Goal: Task Accomplishment & Management: Manage account settings

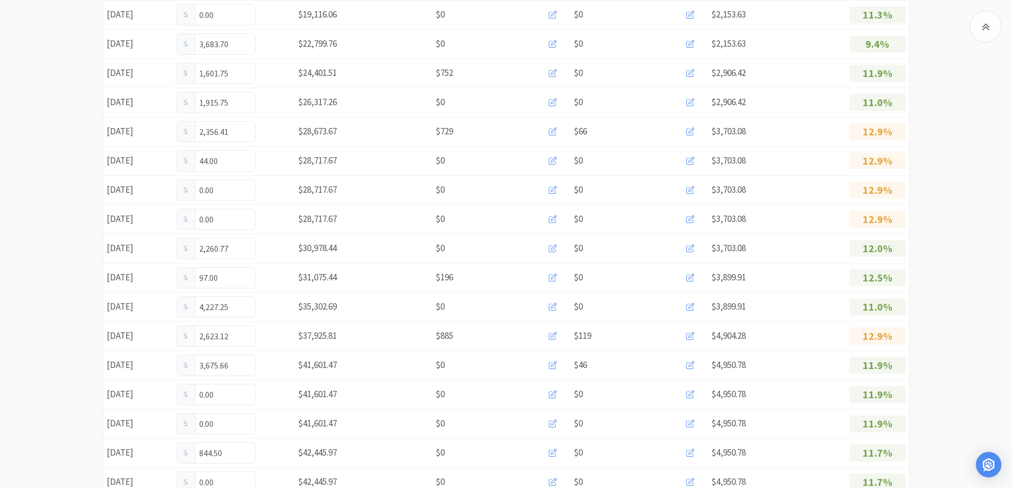
scroll to position [584, 0]
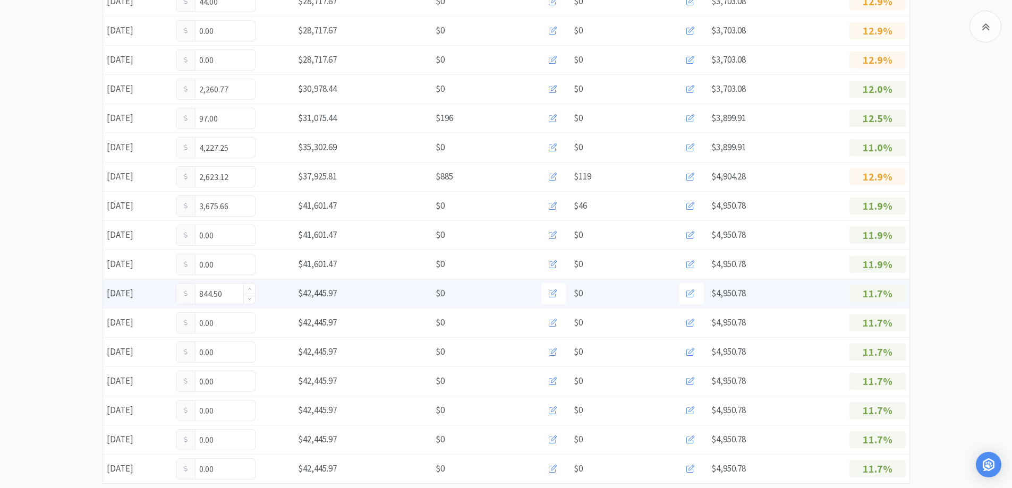
click at [234, 293] on input "844.50" at bounding box center [215, 294] width 79 height 20
type input "8"
type input "942.50"
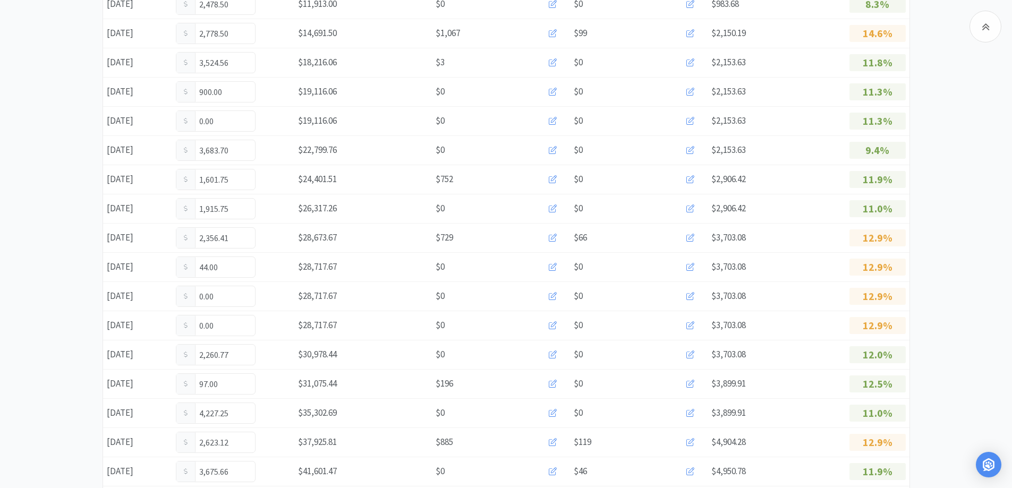
scroll to position [612, 0]
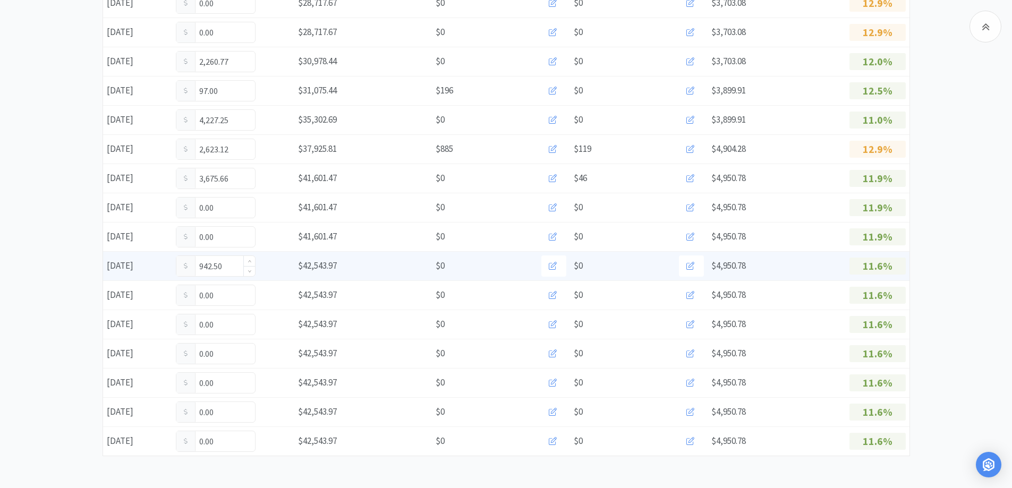
click at [231, 267] on input "942.50" at bounding box center [215, 266] width 79 height 20
type input "9"
type input "1,127.50"
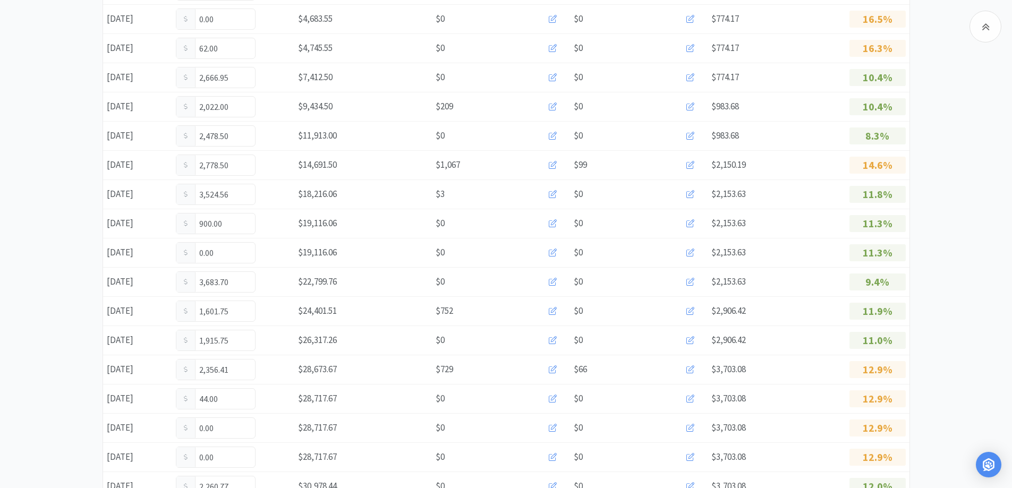
scroll to position [0, 0]
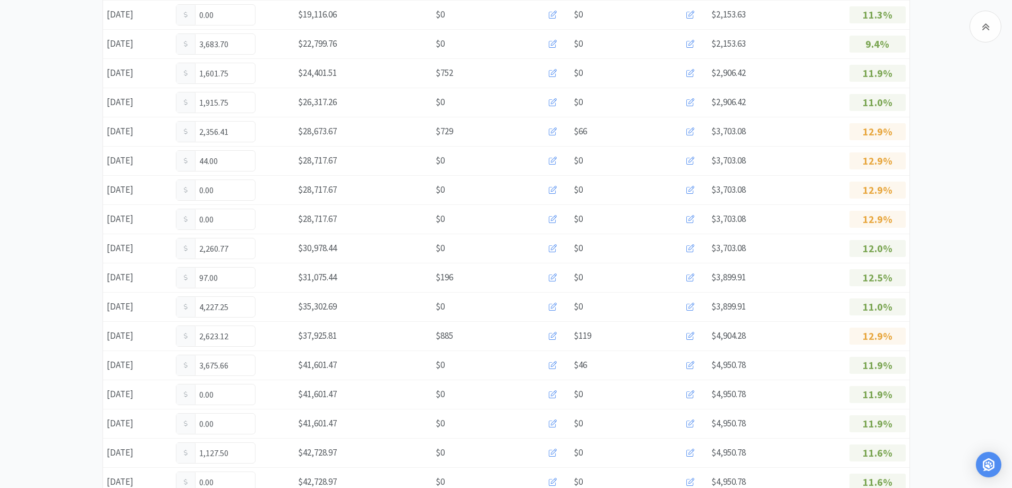
scroll to position [531, 0]
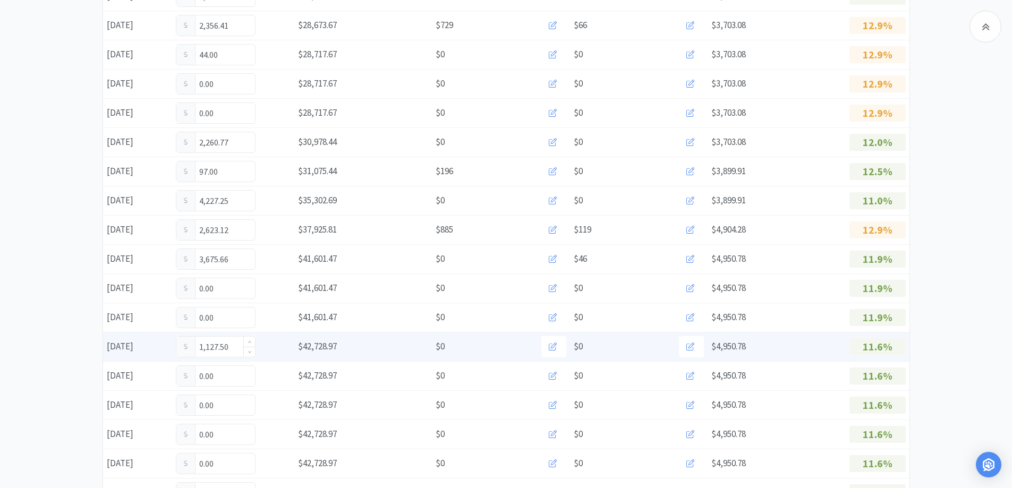
click at [235, 347] on input "1,127.50" at bounding box center [215, 347] width 79 height 20
type input "1,161.00"
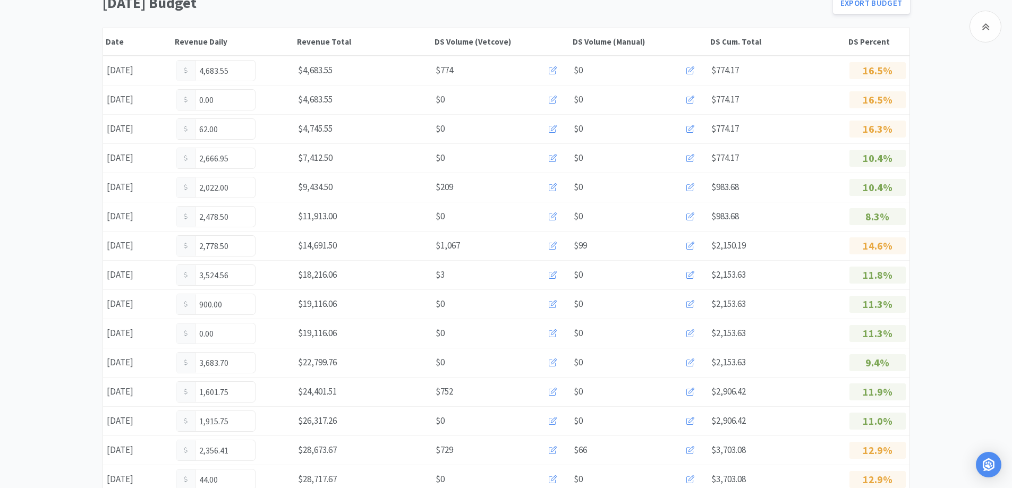
scroll to position [0, 0]
